Goal: Task Accomplishment & Management: Manage account settings

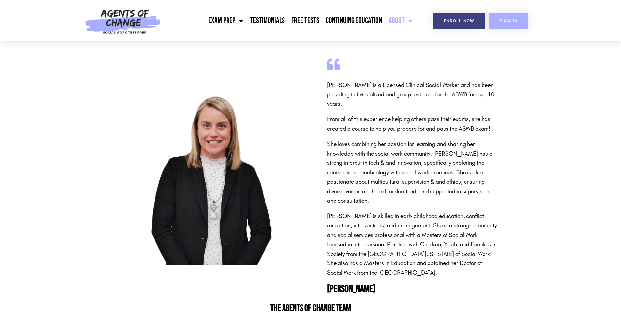
click at [518, 20] on span "SIGN IN" at bounding box center [509, 21] width 18 height 4
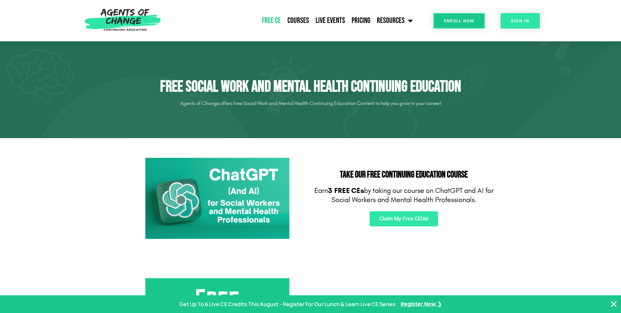
click at [530, 21] on link "SIGN IN" at bounding box center [520, 20] width 39 height 15
